Goal: Task Accomplishment & Management: Manage account settings

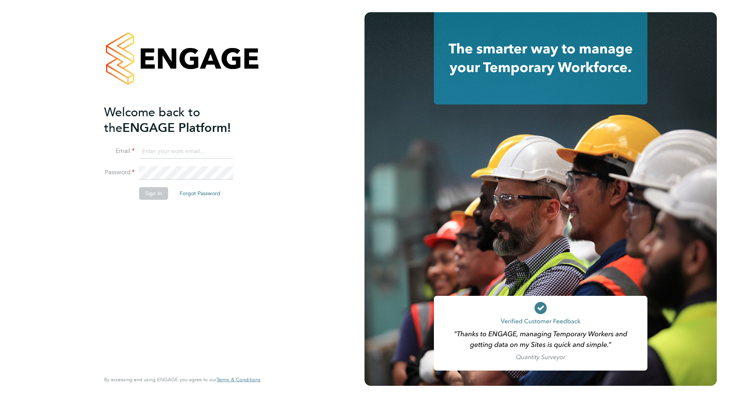
type input "rhysioan.williams@vistry.co.uk"
click at [155, 192] on button "Sign In" at bounding box center [153, 193] width 29 height 12
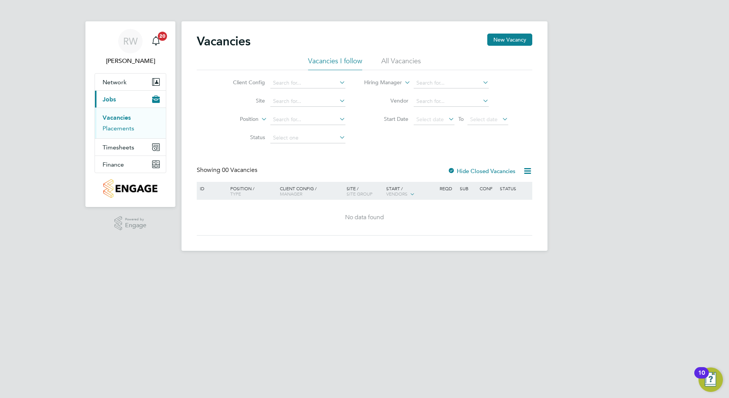
click at [114, 130] on link "Placements" at bounding box center [119, 128] width 32 height 7
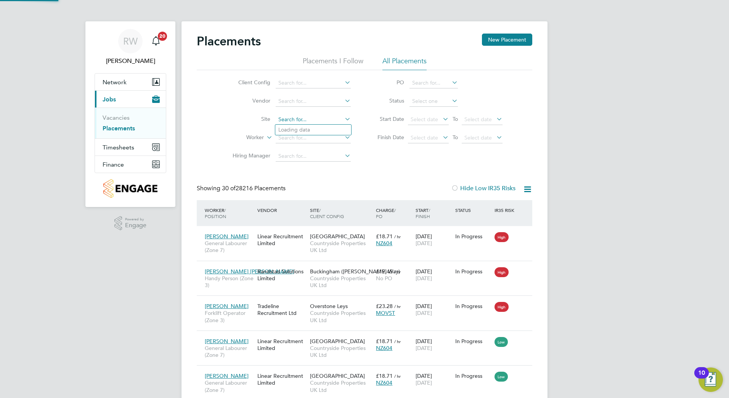
click at [291, 117] on input at bounding box center [313, 119] width 75 height 11
click at [292, 128] on li "Undy" at bounding box center [313, 130] width 76 height 10
type input "Undy"
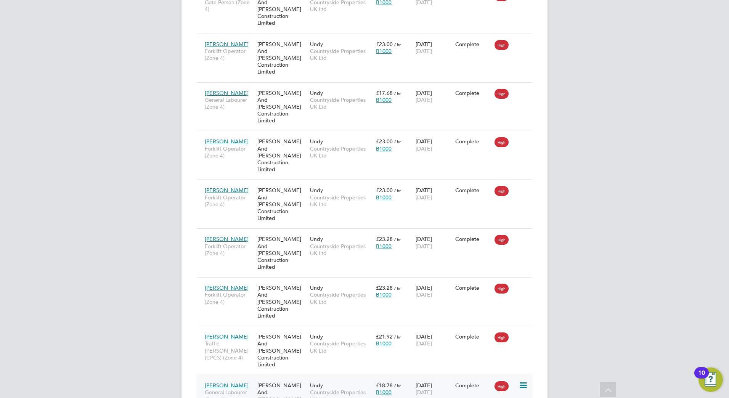
click at [523, 381] on icon at bounding box center [523, 385] width 8 height 9
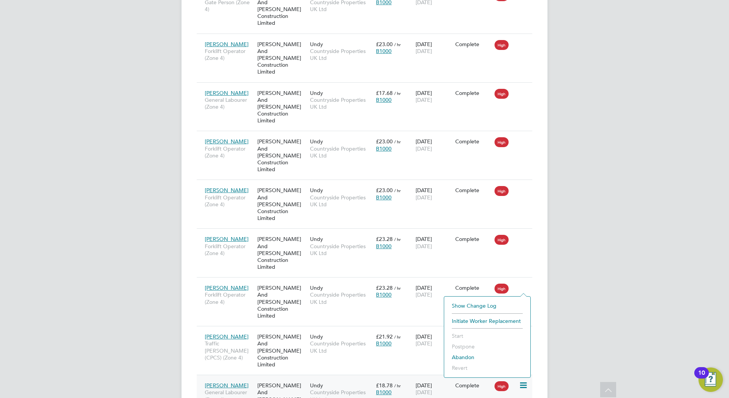
click at [398, 375] on div "Shemar Francis General Labourer (Zone 4) O'Neill And Brennan Construction Limit…" at bounding box center [365, 399] width 336 height 49
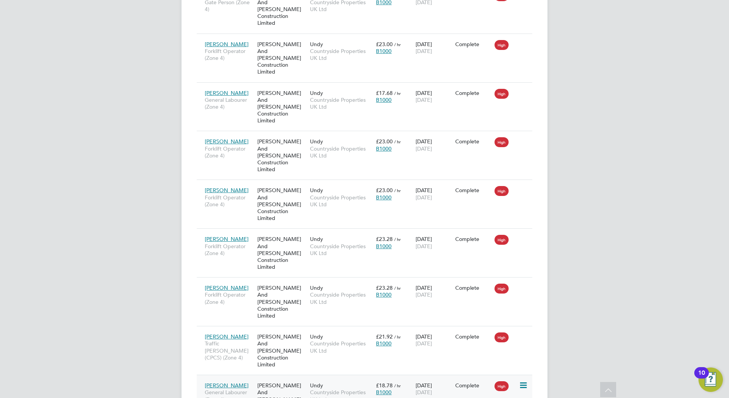
click at [406, 378] on div "£18.78 / hr B1000" at bounding box center [394, 388] width 40 height 21
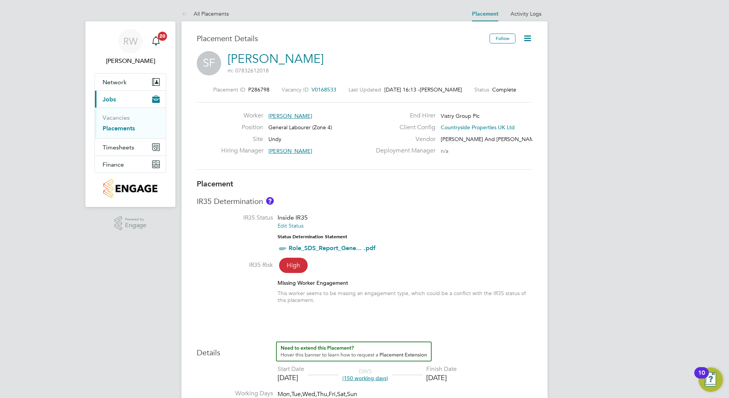
click at [530, 34] on icon at bounding box center [528, 39] width 10 height 10
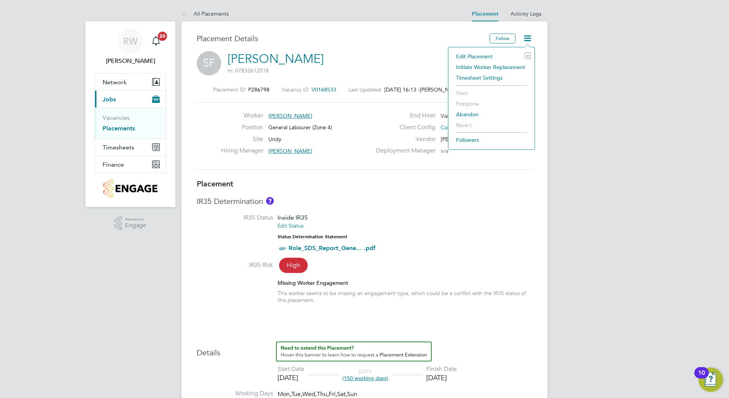
click at [473, 57] on li "Edit Placement e" at bounding box center [491, 56] width 79 height 11
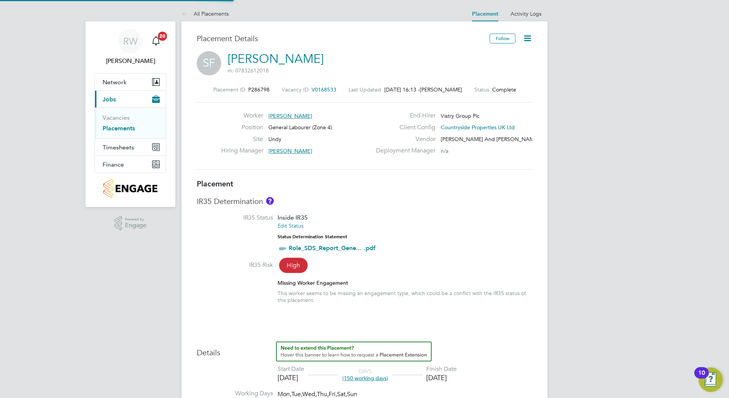
type input "[PERSON_NAME]"
type input "[DATE]"
type input "08:00"
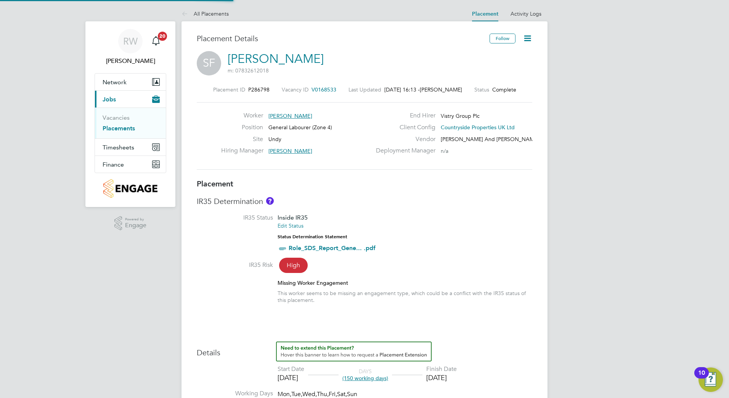
type input "16:00"
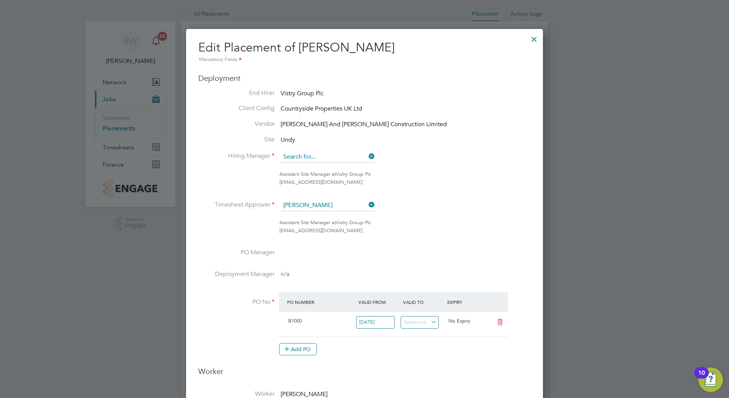
click at [327, 152] on input at bounding box center [328, 156] width 94 height 11
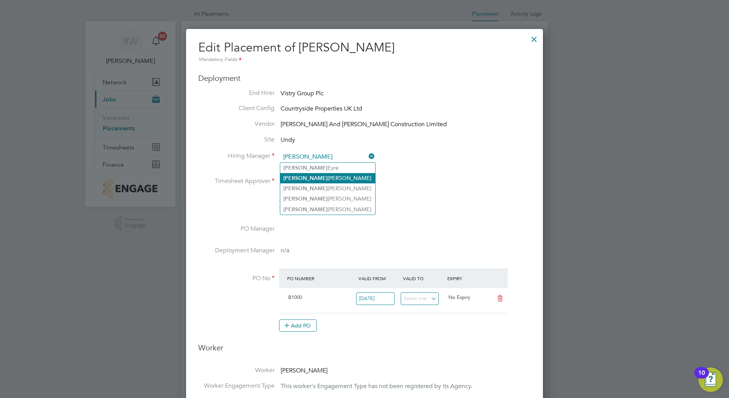
click at [316, 175] on li "[PERSON_NAME]" at bounding box center [327, 178] width 95 height 10
type input "[PERSON_NAME]"
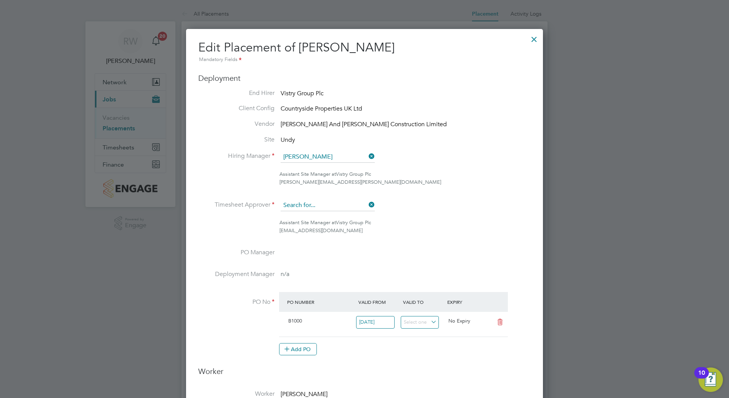
click at [330, 206] on input at bounding box center [328, 205] width 94 height 11
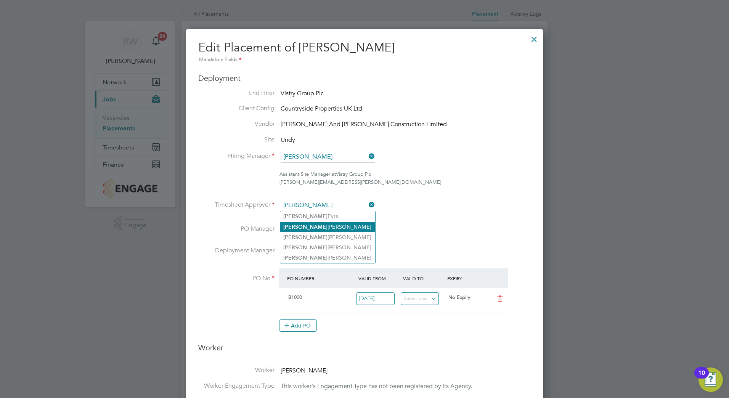
click at [315, 230] on li "[PERSON_NAME]" at bounding box center [327, 227] width 95 height 10
type input "[PERSON_NAME]"
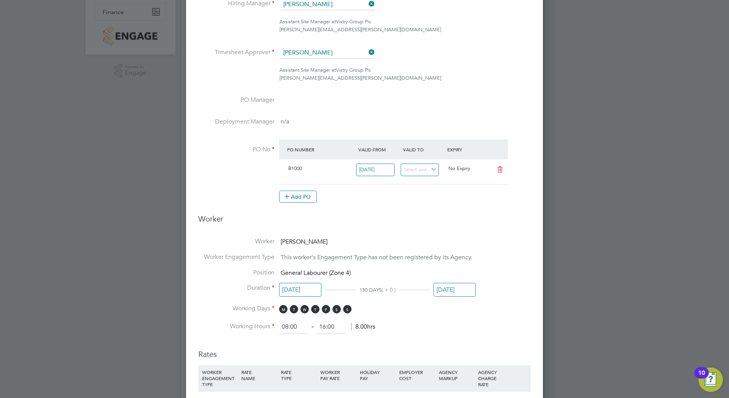
click at [448, 288] on input "[DATE]" at bounding box center [455, 290] width 42 height 14
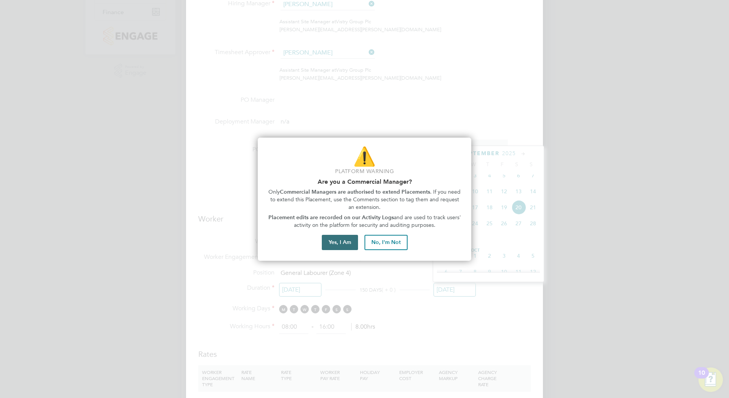
click at [332, 245] on button "Yes, I Am" at bounding box center [340, 242] width 36 height 15
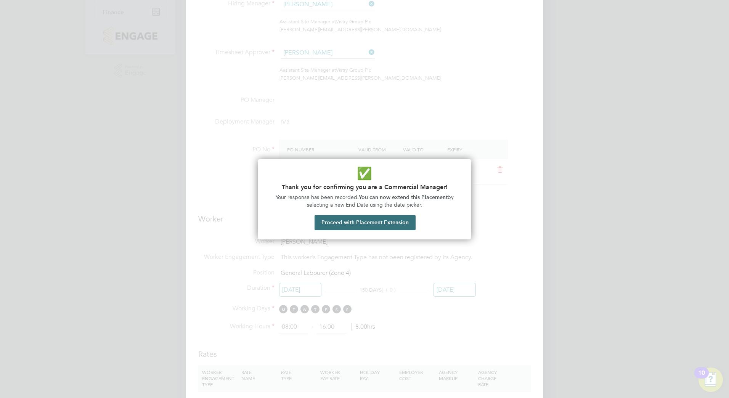
click at [363, 224] on button "Proceed with Placement Extension" at bounding box center [365, 222] width 101 height 15
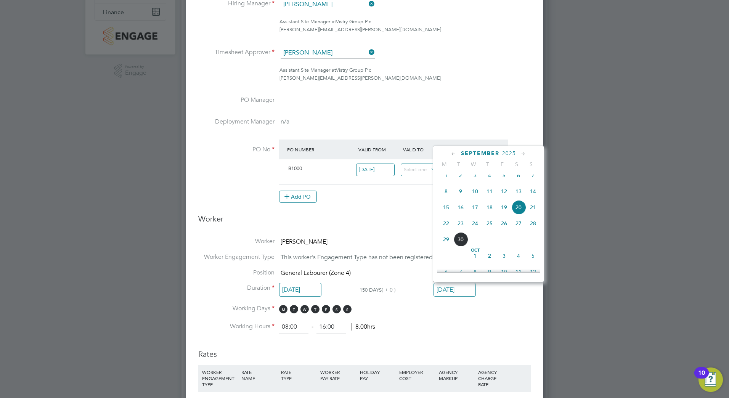
click at [530, 263] on span "5" at bounding box center [533, 256] width 14 height 14
type input "[DATE]"
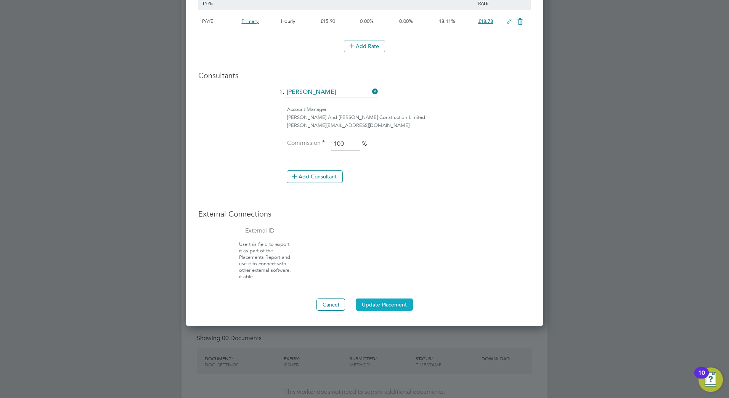
click at [382, 303] on button "Update Placement" at bounding box center [384, 305] width 57 height 12
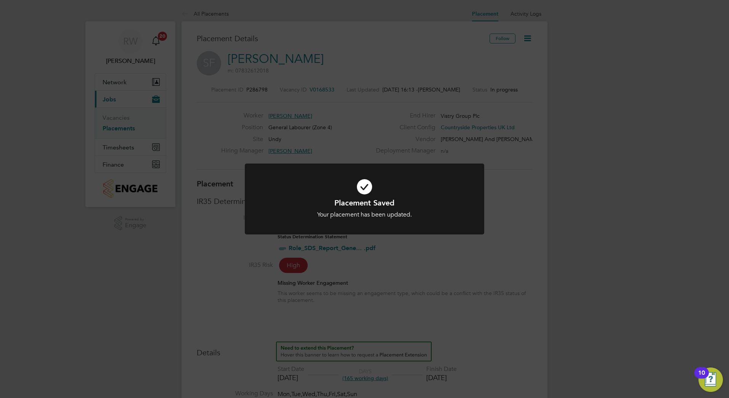
click at [411, 281] on div "Placement Saved Your placement has been updated. Cancel Okay" at bounding box center [364, 199] width 729 height 398
